Goal: Use online tool/utility: Utilize a website feature to perform a specific function

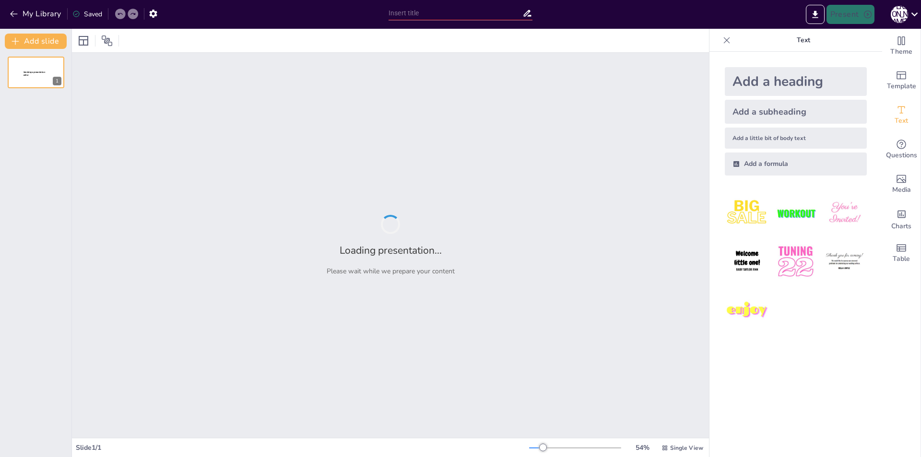
type input "Imported MEDIDAS VITRINAS 2025.pptx"
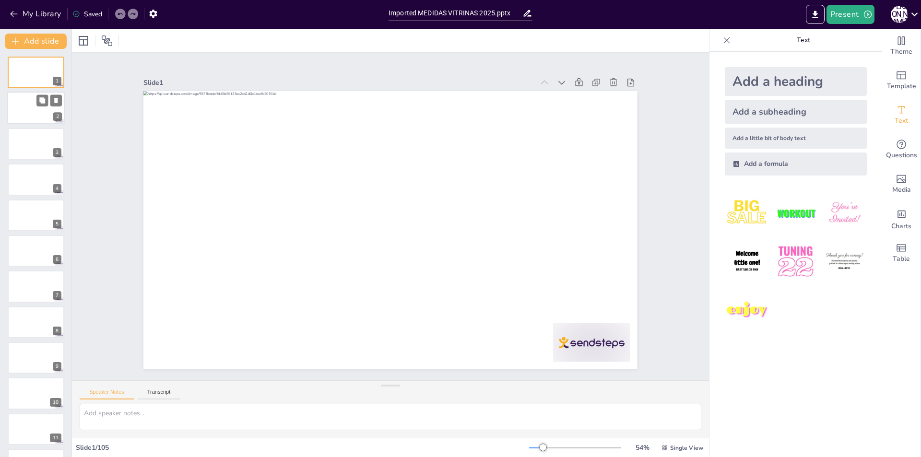
click at [44, 114] on div at bounding box center [36, 108] width 58 height 33
click at [34, 70] on div at bounding box center [36, 72] width 58 height 33
click at [896, 75] on icon "Add ready made slides" at bounding box center [901, 76] width 12 height 12
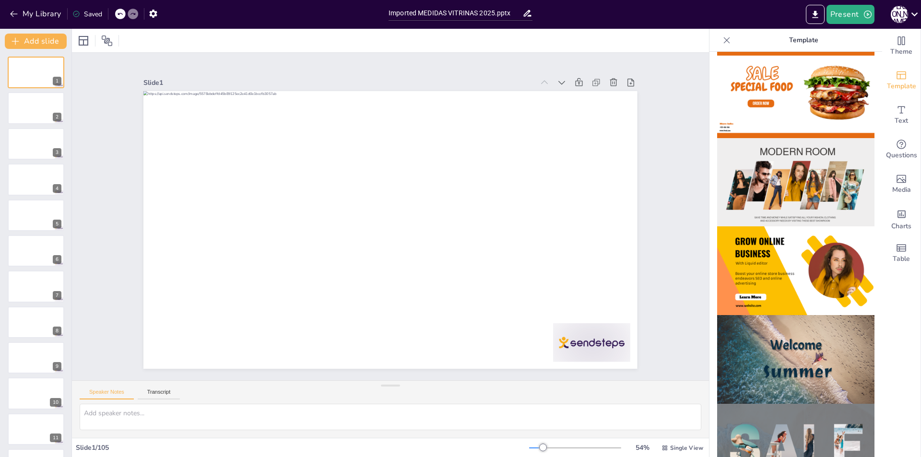
scroll to position [94, 0]
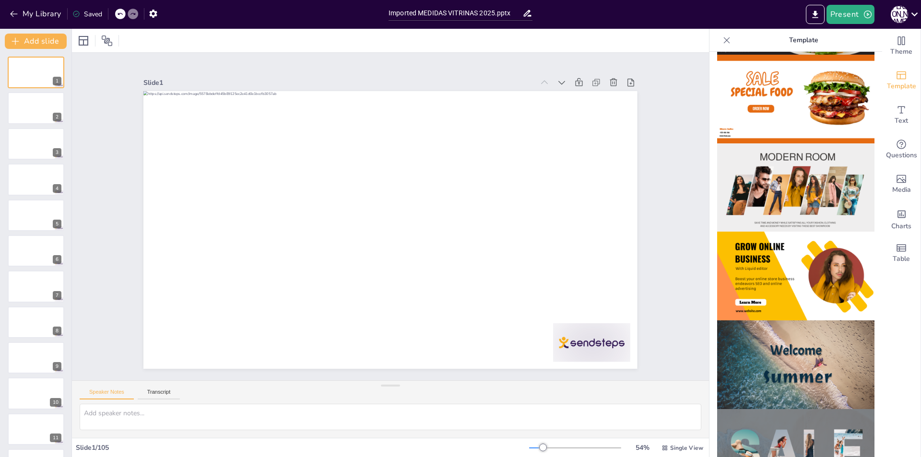
click at [787, 252] on img at bounding box center [795, 276] width 157 height 89
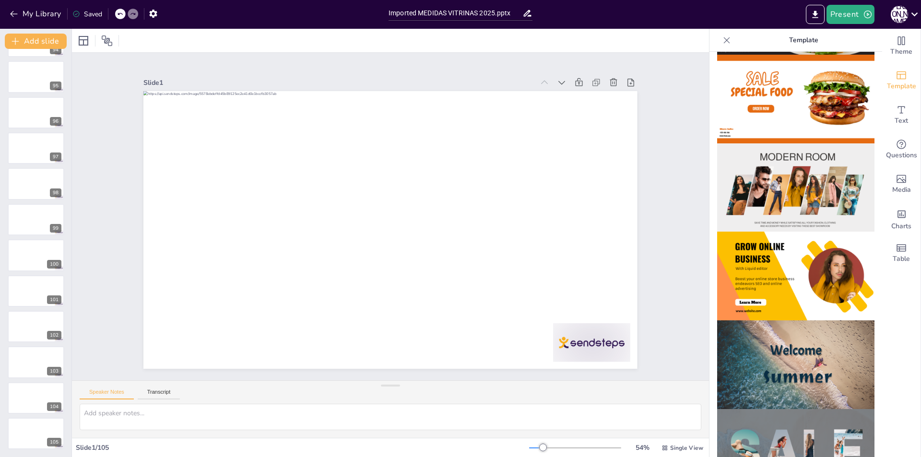
scroll to position [0, 0]
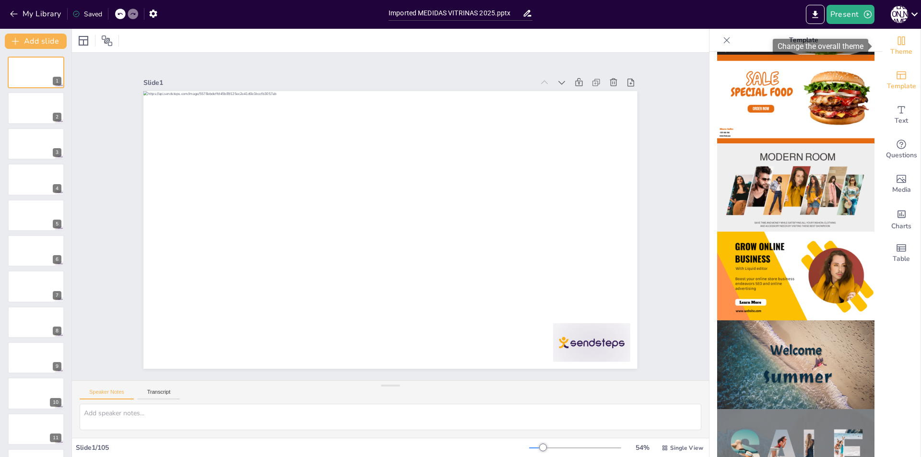
click at [895, 43] on icon "Change the overall theme" at bounding box center [901, 41] width 12 height 12
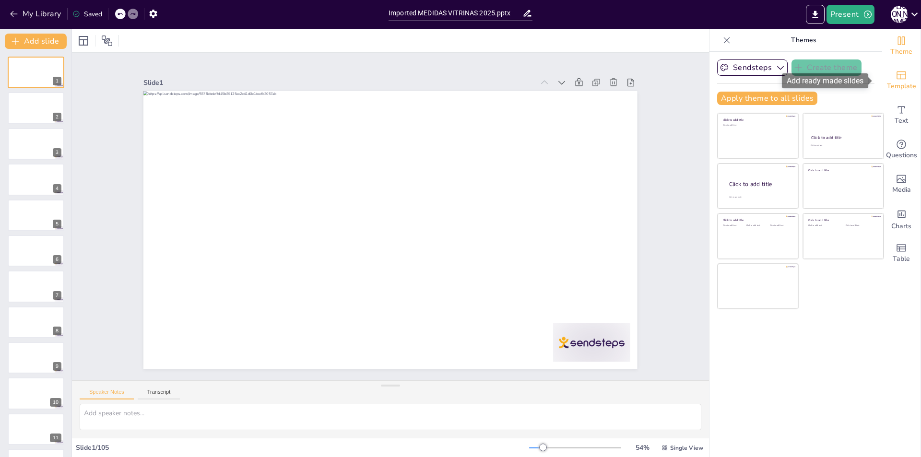
click at [897, 75] on icon "Add ready made slides" at bounding box center [901, 76] width 12 height 12
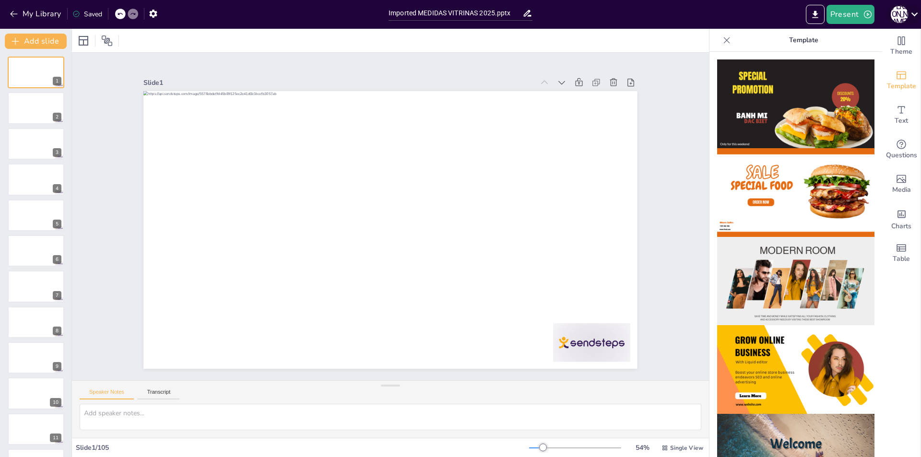
click at [916, 14] on icon at bounding box center [914, 14] width 7 height 4
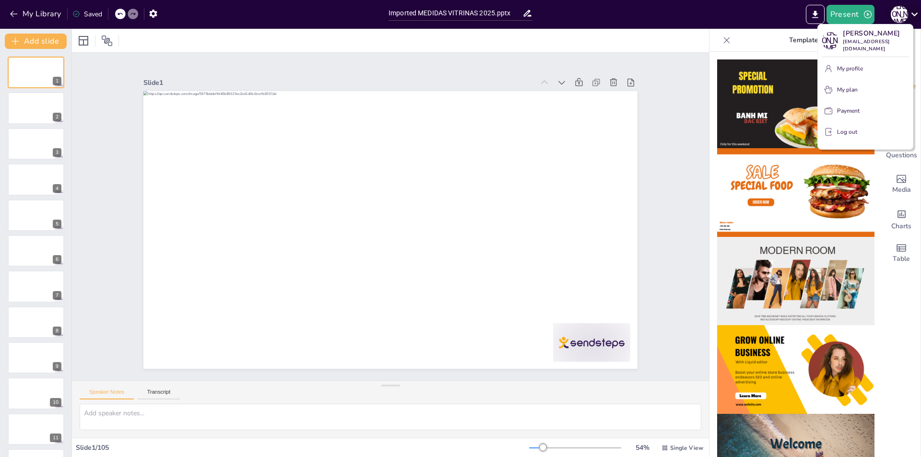
click at [916, 14] on div at bounding box center [460, 228] width 921 height 457
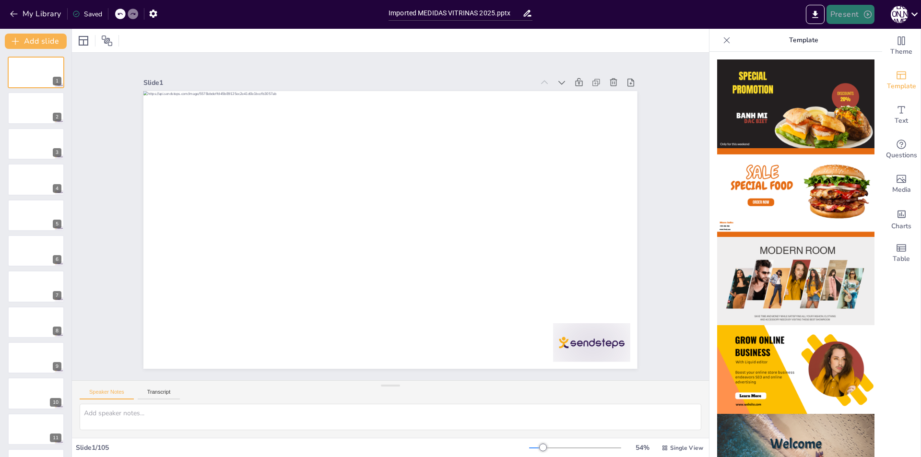
click at [854, 13] on button "Present" at bounding box center [850, 14] width 48 height 19
click at [838, 34] on li "Preview presentation" at bounding box center [864, 35] width 75 height 15
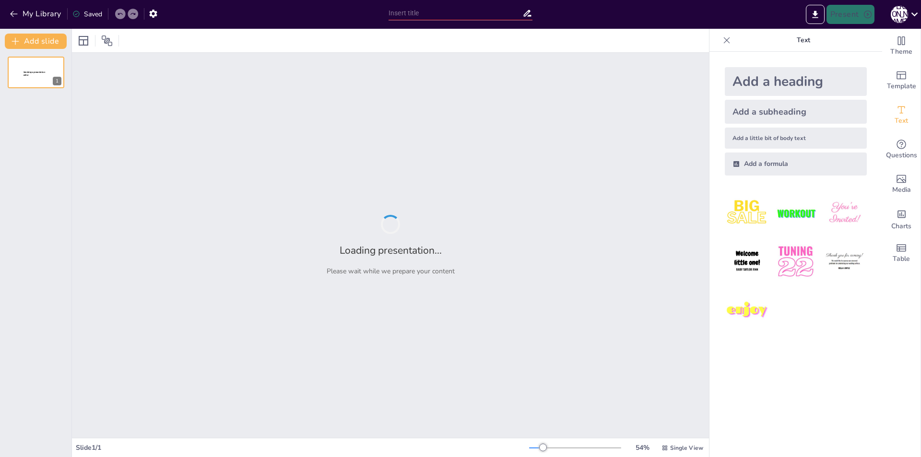
type input "Imported MEDIDAS VITRINAS 2025.pptx"
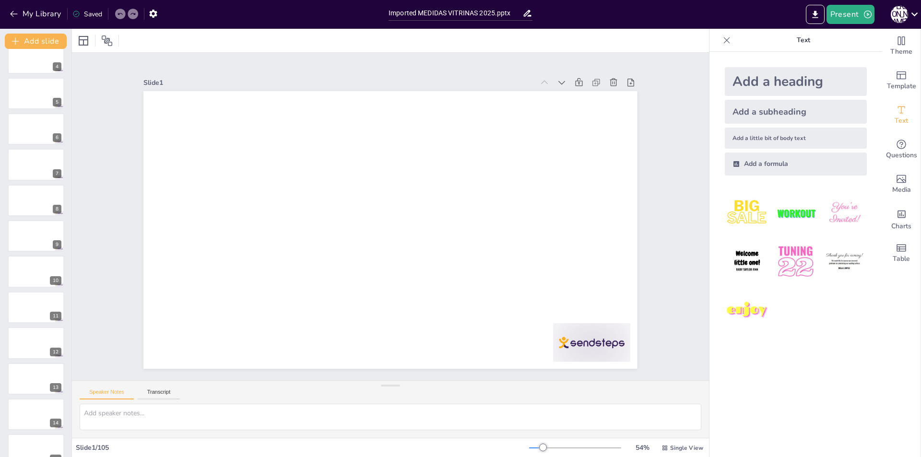
scroll to position [3348, 0]
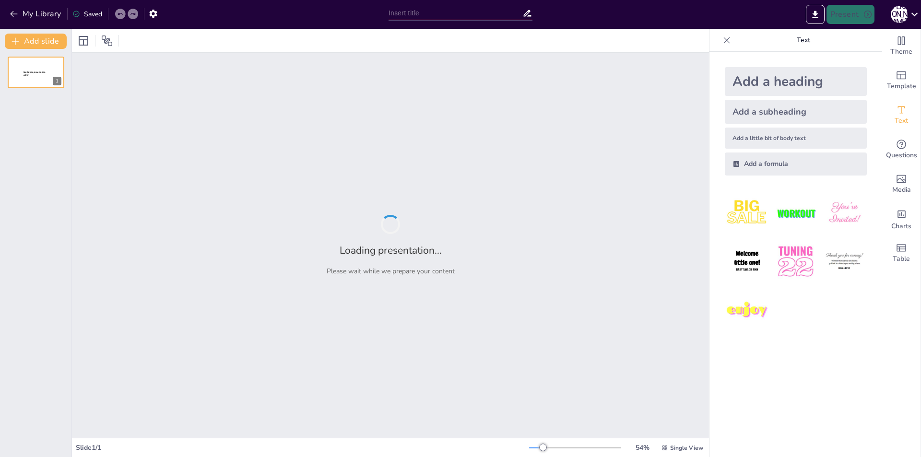
type input "Imported MEDIDAS VITRINAS 2025.pptx"
